Goal: Use online tool/utility: Utilize a website feature to perform a specific function

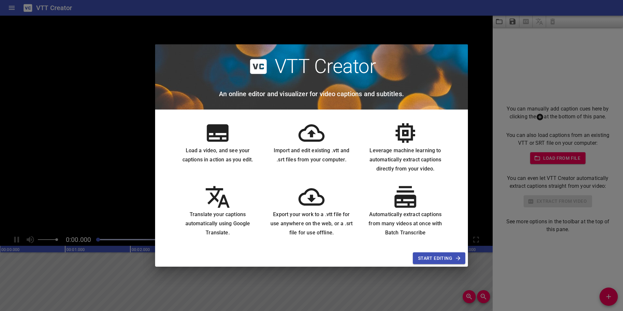
click at [430, 261] on span "Start Editing" at bounding box center [439, 258] width 42 height 8
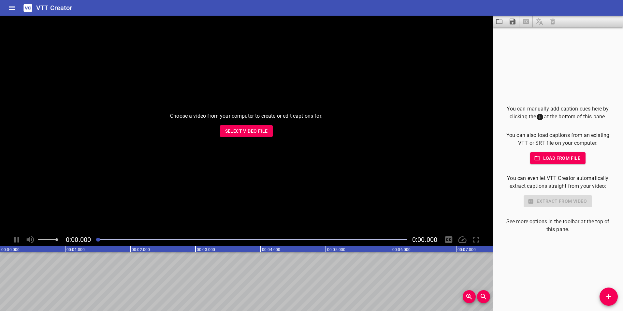
click at [534, 160] on icon "button" at bounding box center [537, 158] width 7 height 7
click at [259, 134] on span "Select Video File" at bounding box center [246, 131] width 43 height 8
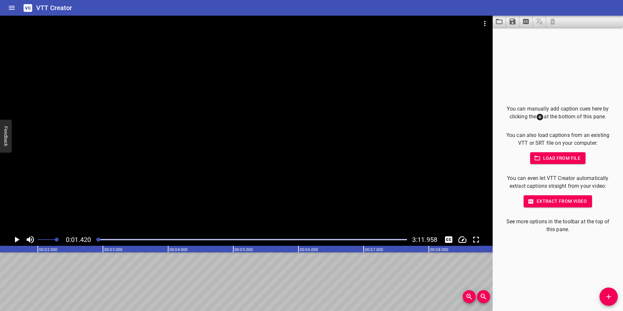
drag, startPoint x: 165, startPoint y: 280, endPoint x: 335, endPoint y: 272, distance: 170.9
drag, startPoint x: 410, startPoint y: 279, endPoint x: 247, endPoint y: 289, distance: 163.2
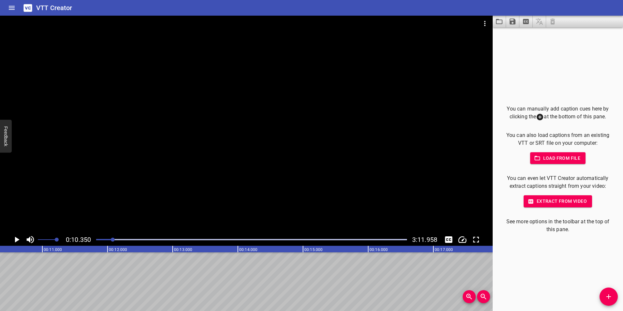
drag, startPoint x: 447, startPoint y: 286, endPoint x: 327, endPoint y: 286, distance: 120.5
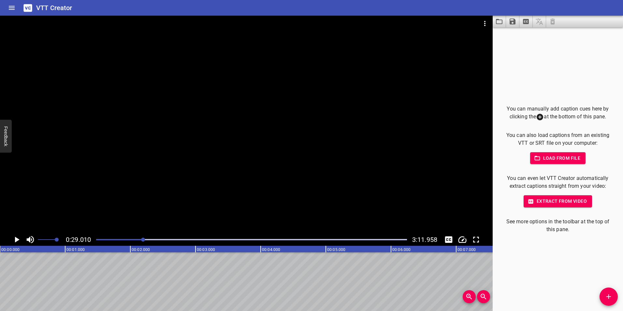
drag, startPoint x: 50, startPoint y: 249, endPoint x: 34, endPoint y: 250, distance: 16.3
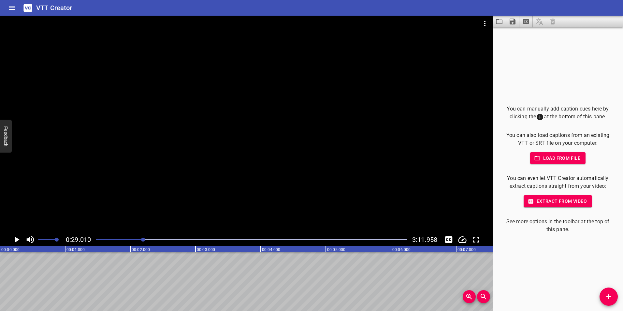
click at [450, 242] on icon "Toggle captions" at bounding box center [448, 239] width 7 height 7
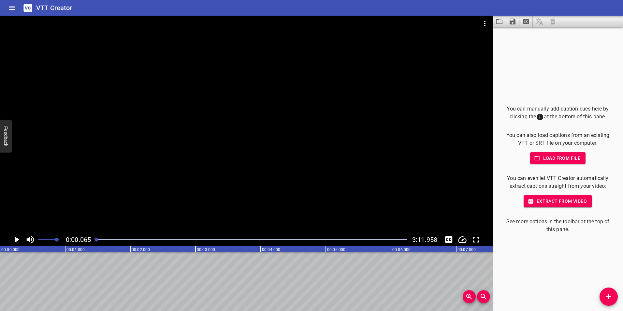
click at [8, 250] on text "00:00.000" at bounding box center [10, 249] width 18 height 5
click at [14, 8] on icon "Home" at bounding box center [12, 8] width 6 height 4
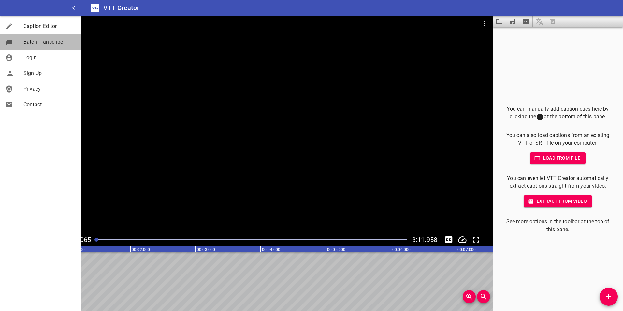
click at [35, 45] on span "Batch Transcribe" at bounding box center [49, 42] width 53 height 8
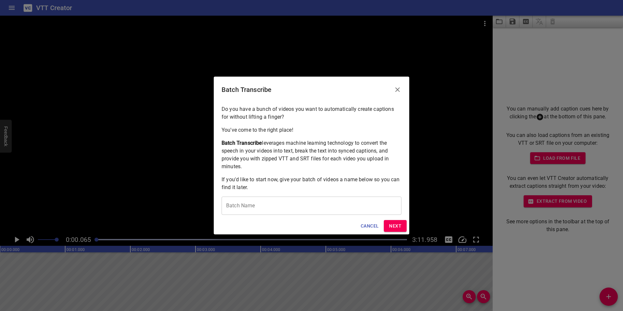
click at [362, 225] on span "Cancel" at bounding box center [370, 226] width 18 height 8
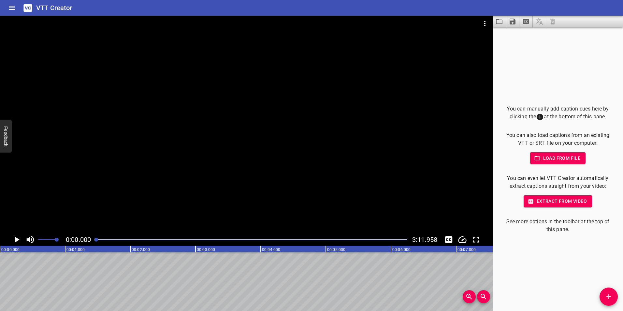
click at [94, 239] on div at bounding box center [251, 239] width 319 height 9
click at [106, 239] on div "Play progress" at bounding box center [251, 239] width 311 height 1
click at [106, 239] on div at bounding box center [105, 240] width 4 height 4
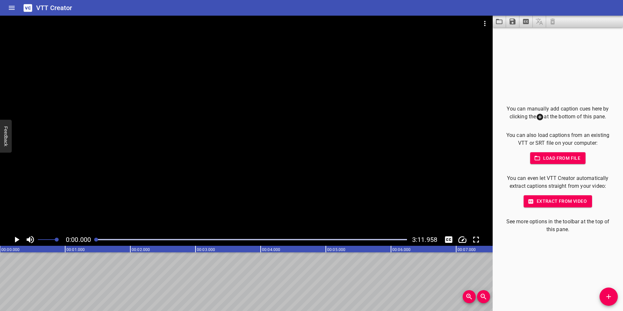
drag, startPoint x: 105, startPoint y: 239, endPoint x: 93, endPoint y: 239, distance: 12.4
click at [93, 239] on div at bounding box center [251, 239] width 319 height 9
click at [537, 117] on icon at bounding box center [540, 117] width 8 height 8
click at [538, 118] on icon at bounding box center [540, 117] width 8 height 8
click at [603, 296] on span "Add Cue" at bounding box center [608, 297] width 18 height 8
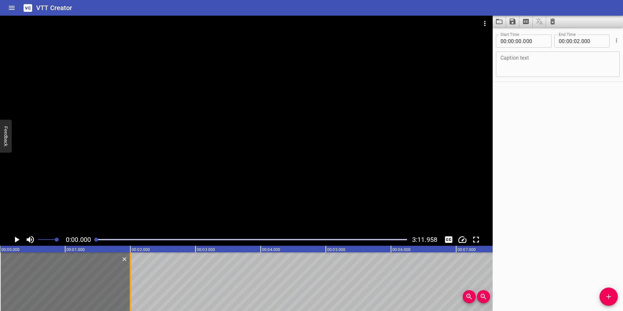
click at [129, 277] on div at bounding box center [130, 281] width 7 height 59
click at [52, 275] on div at bounding box center [65, 281] width 130 height 59
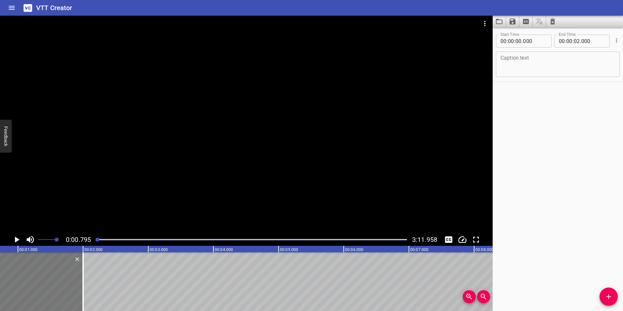
scroll to position [0, 52]
click at [499, 61] on div "Caption text" at bounding box center [558, 63] width 124 height 25
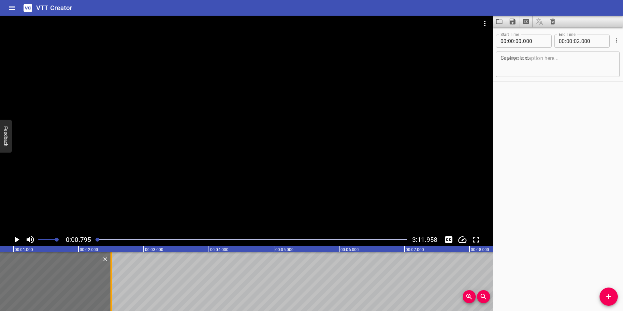
drag, startPoint x: 78, startPoint y: 277, endPoint x: 110, endPoint y: 277, distance: 32.6
click at [110, 277] on div at bounding box center [110, 281] width 1 height 59
type input "500"
click at [14, 234] on button "Play/Pause" at bounding box center [16, 239] width 12 height 12
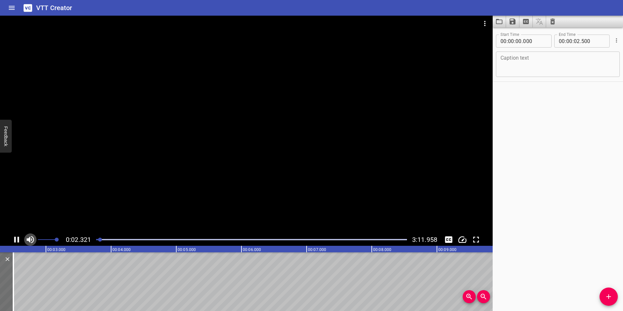
click at [33, 241] on icon "Toggle mute" at bounding box center [30, 240] width 10 height 10
click at [18, 241] on icon "Play/Pause" at bounding box center [16, 240] width 5 height 6
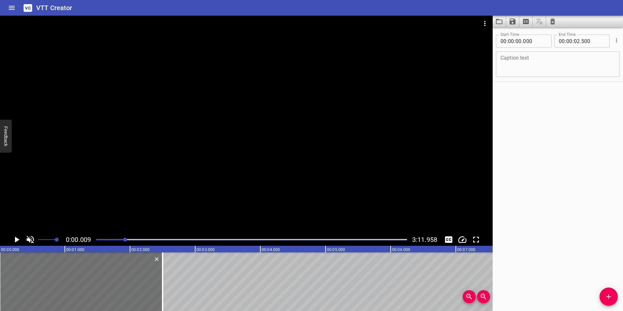
scroll to position [0, 1]
drag, startPoint x: 112, startPoint y: 239, endPoint x: 134, endPoint y: 239, distance: 22.2
click at [134, 239] on div at bounding box center [133, 240] width 4 height 4
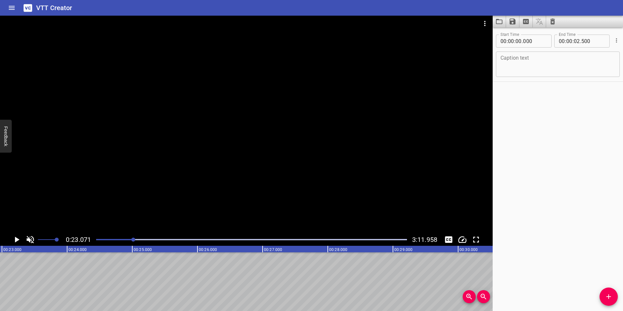
scroll to position [0, 1503]
drag, startPoint x: 134, startPoint y: 238, endPoint x: 97, endPoint y: 241, distance: 36.6
click at [97, 241] on div at bounding box center [98, 240] width 4 height 4
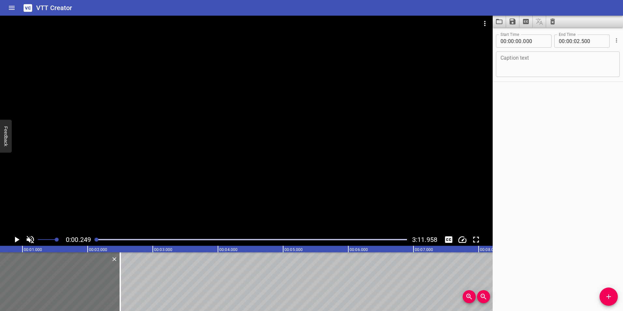
scroll to position [0, 16]
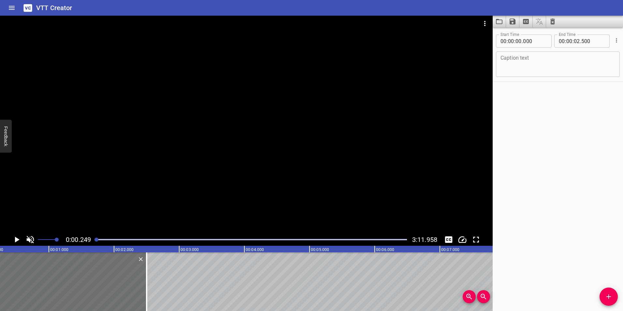
click at [19, 240] on icon "Play/Pause" at bounding box center [17, 240] width 5 height 6
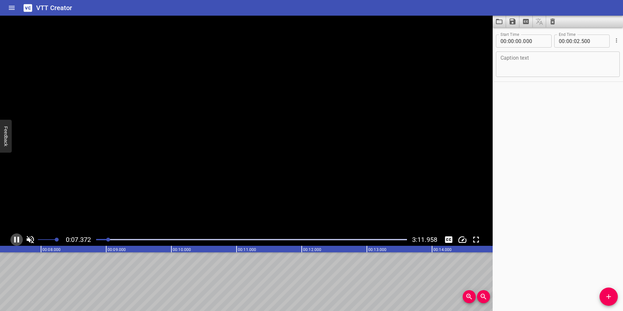
click at [19, 240] on icon "Play/Pause" at bounding box center [17, 240] width 10 height 10
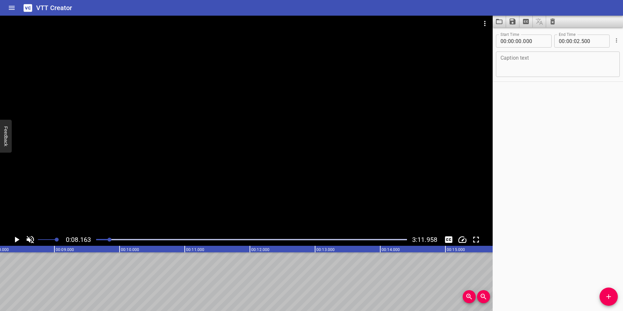
drag, startPoint x: 156, startPoint y: 290, endPoint x: 304, endPoint y: 281, distance: 147.6
drag, startPoint x: 0, startPoint y: 272, endPoint x: 8, endPoint y: 272, distance: 8.5
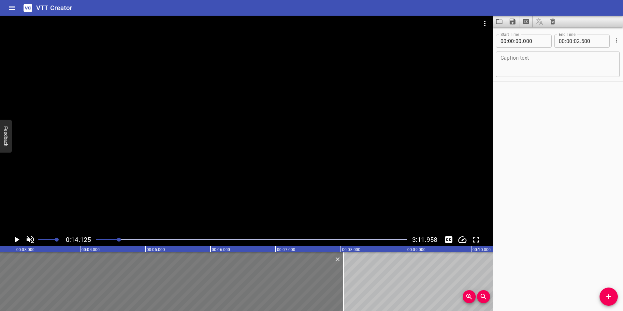
scroll to position [0, 188]
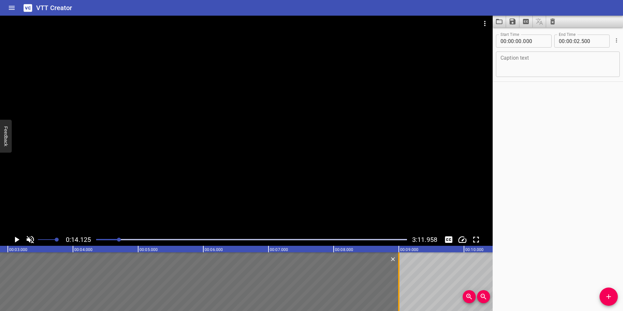
drag, startPoint x: 164, startPoint y: 276, endPoint x: 399, endPoint y: 274, distance: 235.9
click at [399, 274] on div at bounding box center [399, 281] width 7 height 59
type input "09"
type input "000"
click at [559, 63] on textarea at bounding box center [557, 64] width 115 height 19
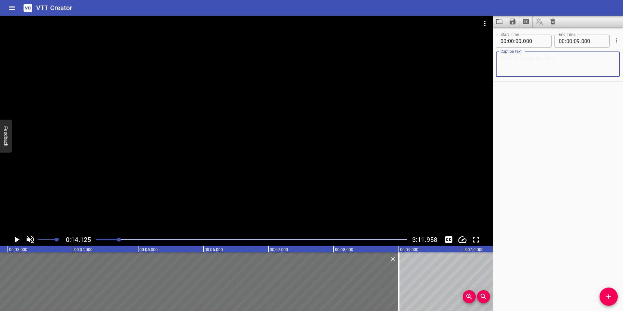
click at [537, 61] on textarea at bounding box center [557, 64] width 115 height 19
click at [538, 67] on textarea at bounding box center [557, 64] width 115 height 19
